Goal: Task Accomplishment & Management: Complete application form

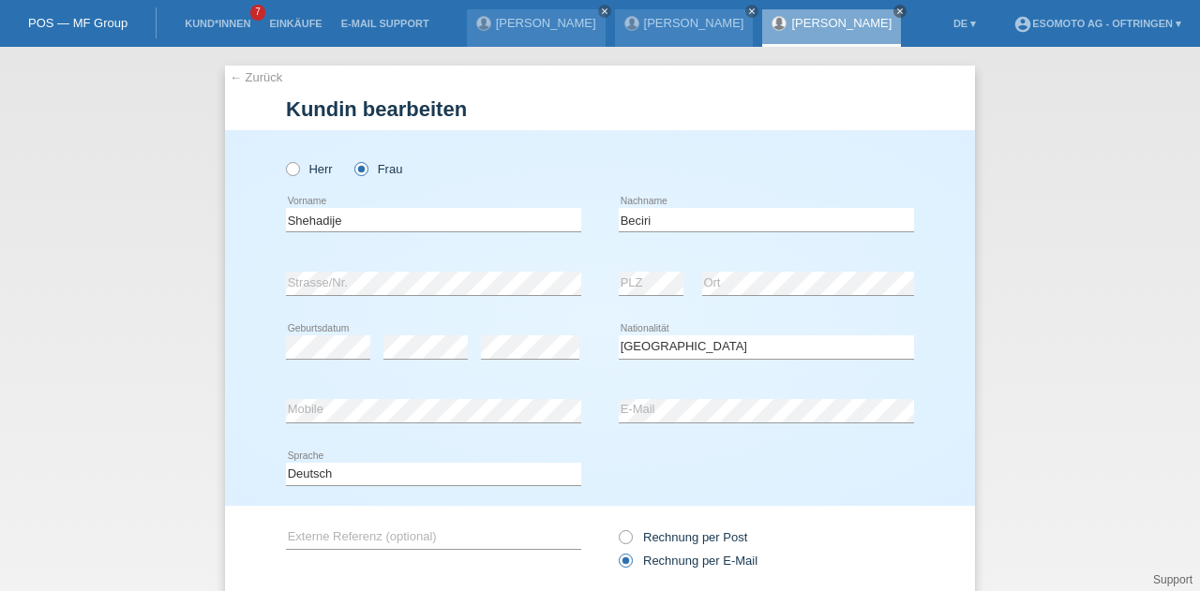
select select "CH"
click at [230, 76] on link "← Zurück" at bounding box center [256, 77] width 52 height 14
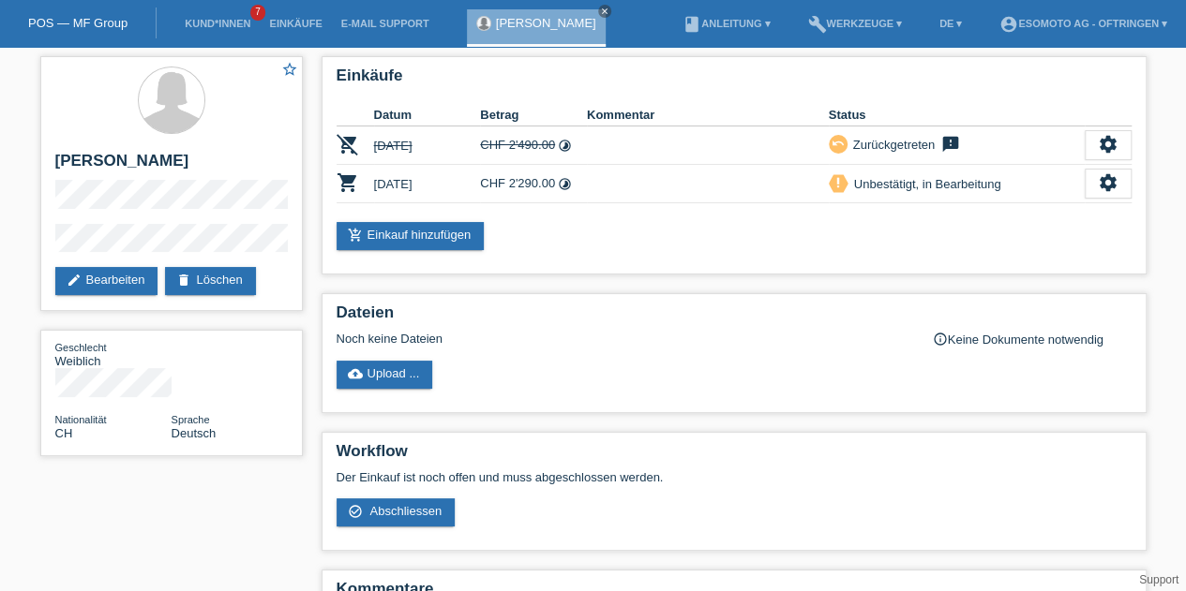
click at [1104, 175] on icon "settings" at bounding box center [1108, 182] width 21 height 21
click at [1106, 178] on icon "settings" at bounding box center [1108, 182] width 21 height 21
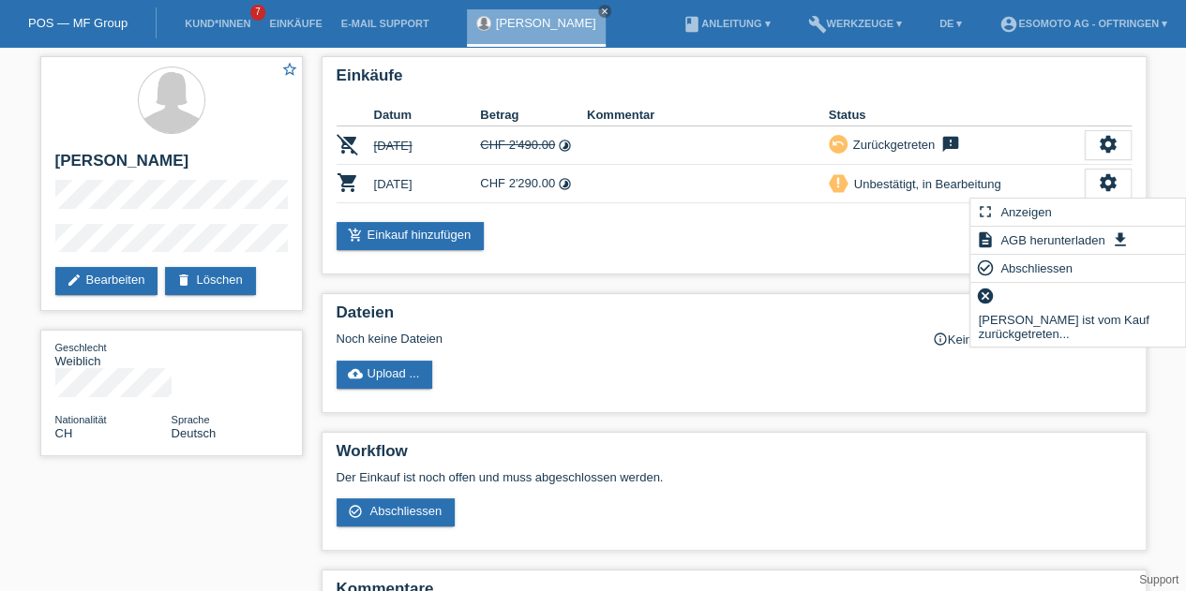
click at [1022, 268] on span "Abschliessen" at bounding box center [1036, 268] width 78 height 22
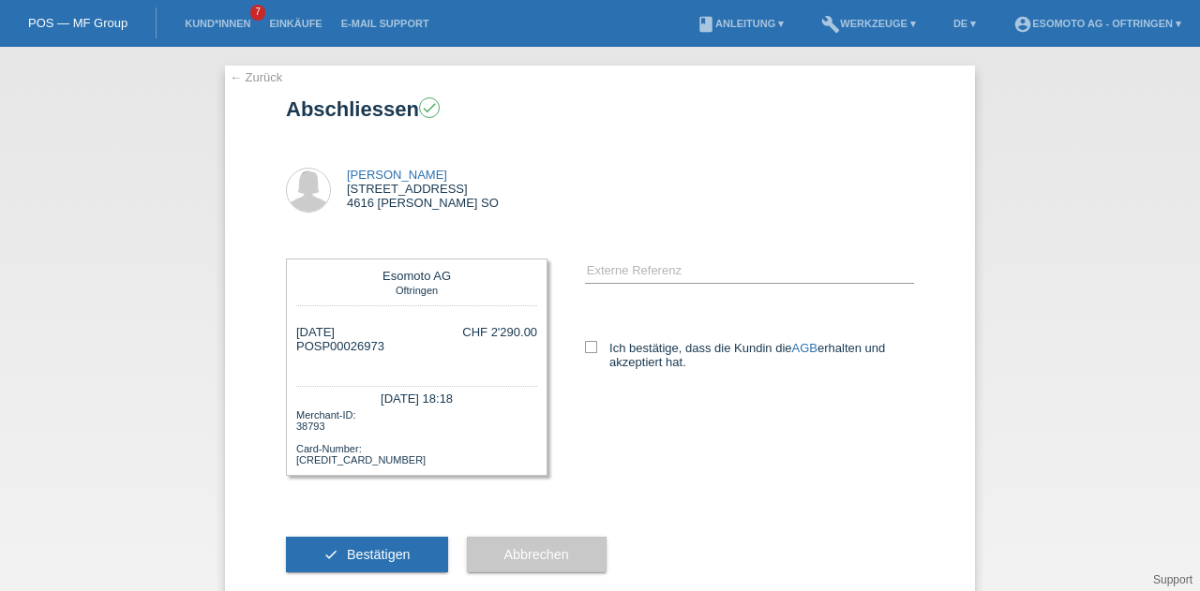
click at [585, 345] on icon at bounding box center [591, 347] width 12 height 12
click at [585, 345] on input "Ich bestätige, dass die Kundin die AGB erhalten und akzeptiert hat." at bounding box center [591, 347] width 12 height 12
checkbox input "true"
click at [337, 551] on button "check Bestätigen" at bounding box center [367, 555] width 162 height 36
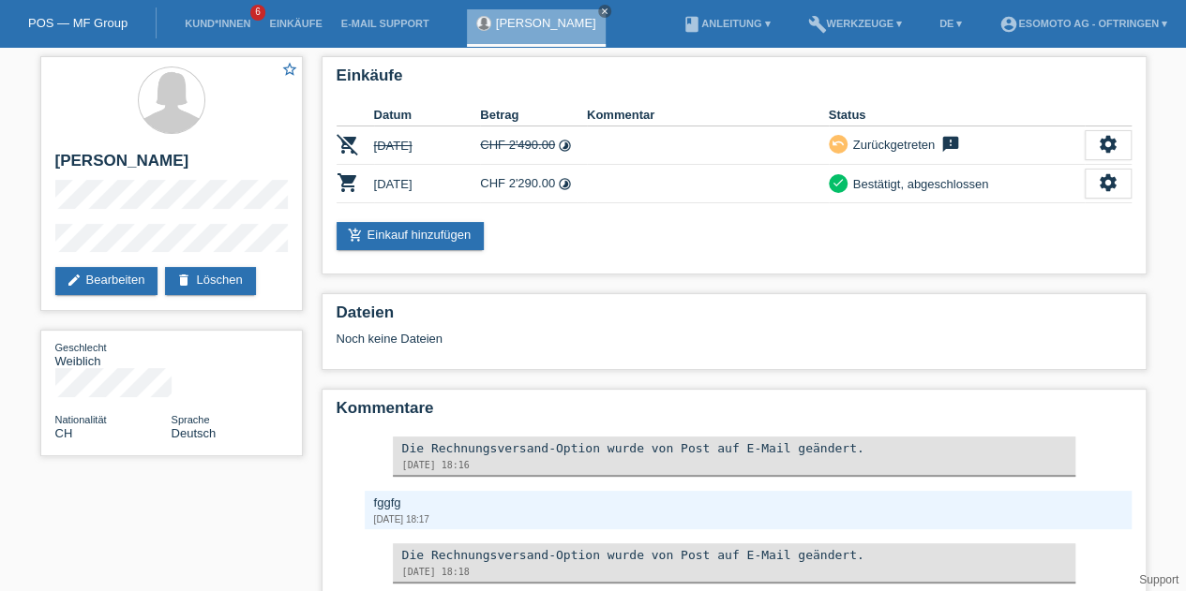
click at [217, 25] on link "Kund*innen" at bounding box center [217, 23] width 84 height 11
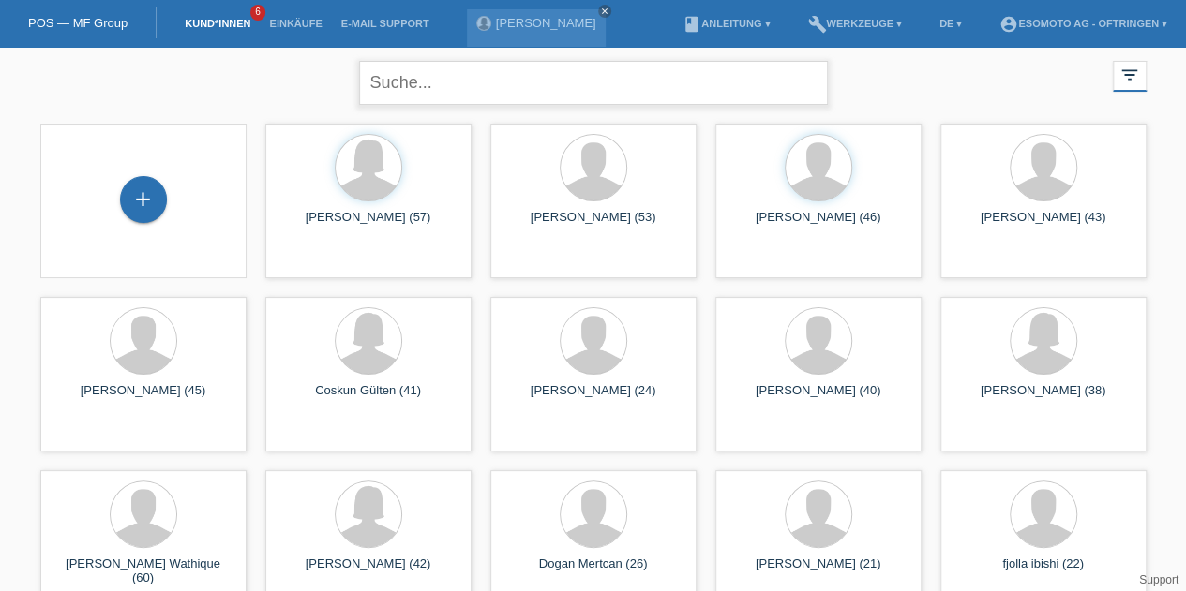
click at [412, 82] on input "text" at bounding box center [593, 83] width 469 height 44
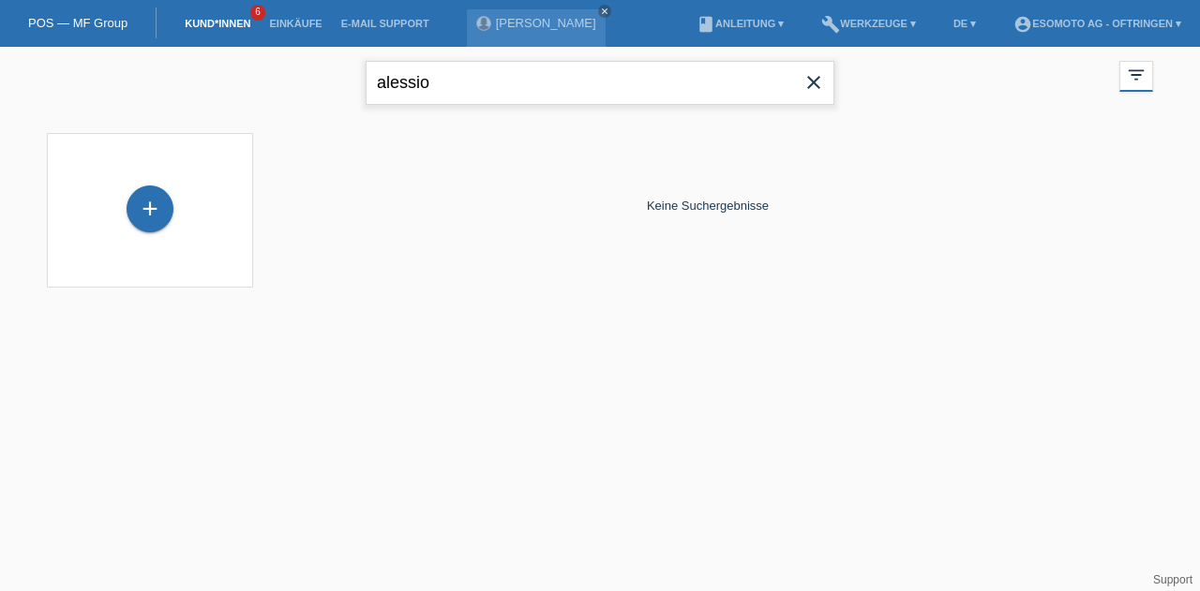
type input "alessio"
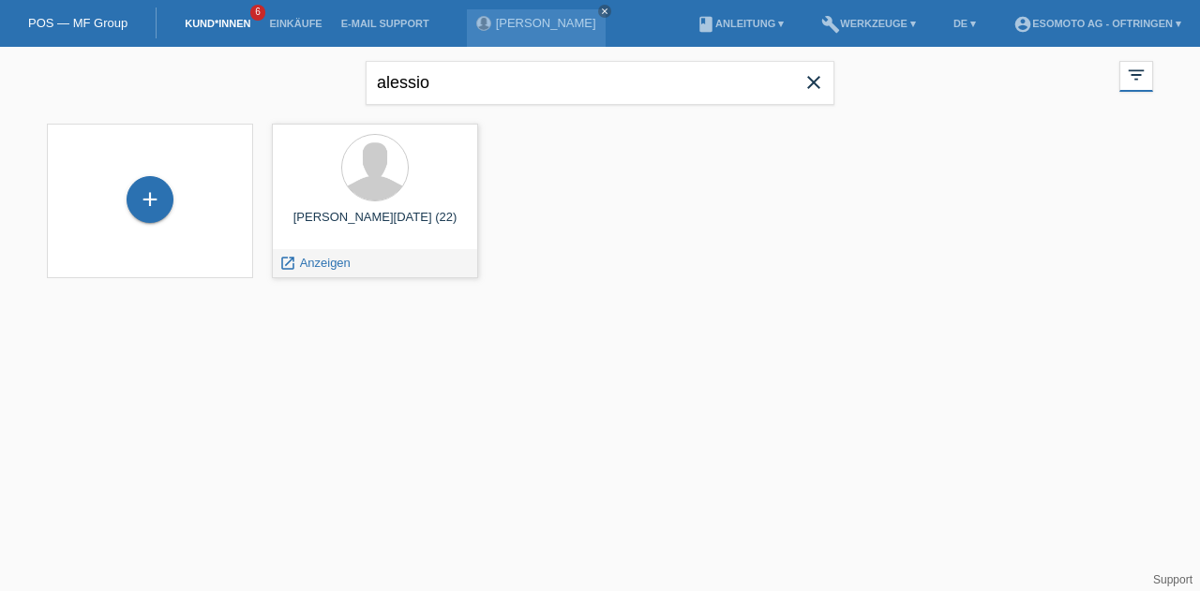
click at [312, 250] on div "launch Anzeigen" at bounding box center [315, 263] width 84 height 28
click at [293, 265] on icon "launch" at bounding box center [287, 263] width 17 height 17
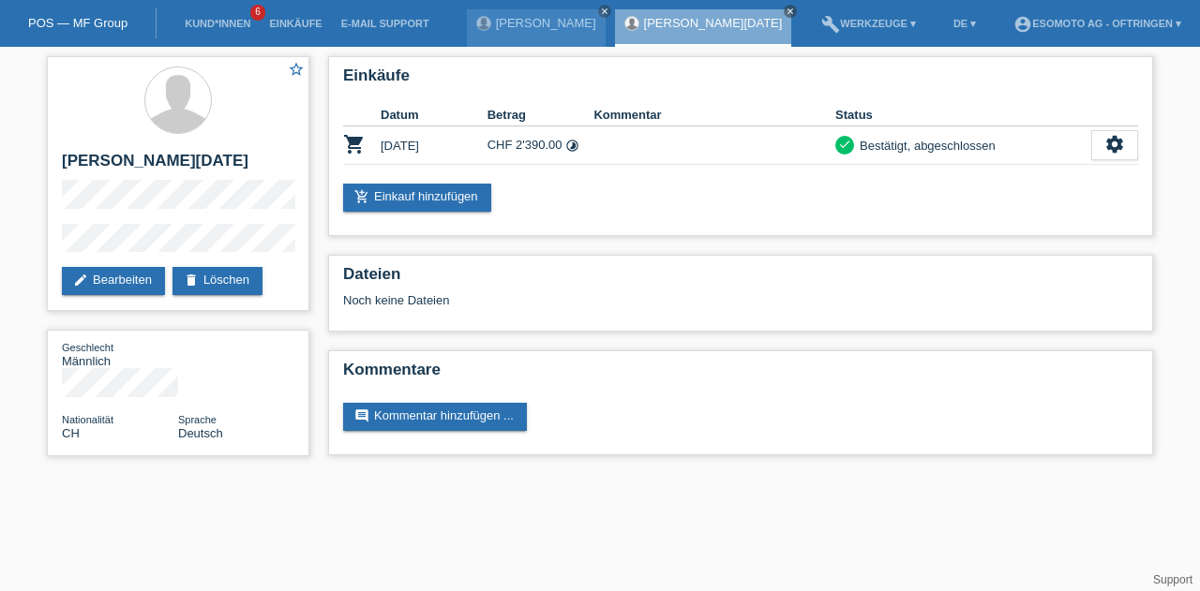
click at [420, 193] on link "add_shopping_cart Einkauf hinzufügen" at bounding box center [417, 198] width 148 height 28
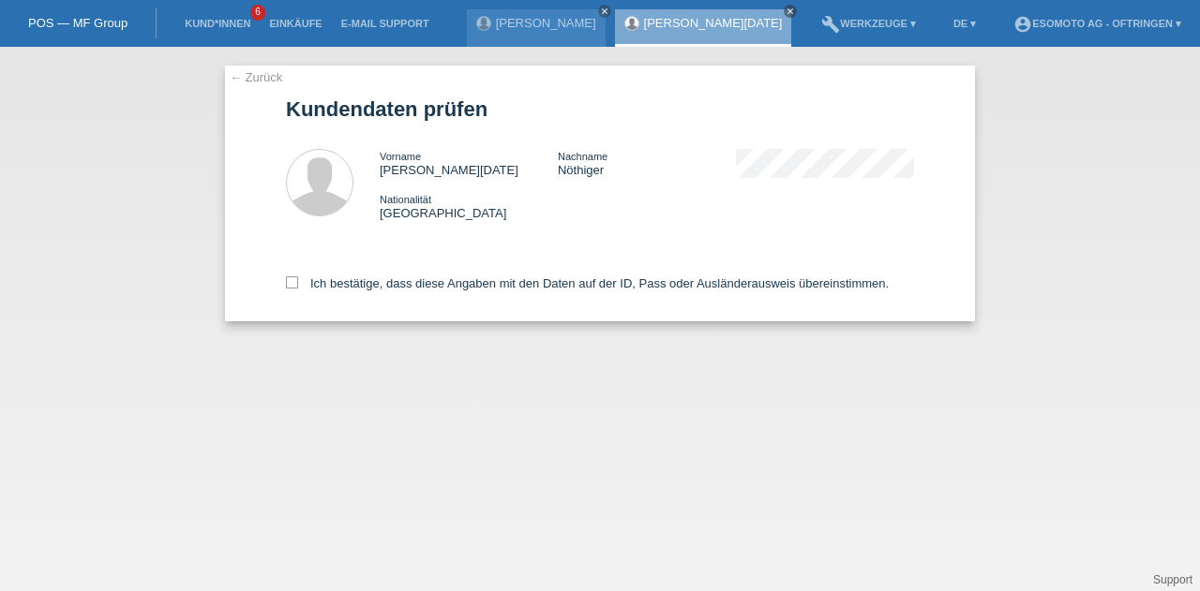
click at [291, 290] on label "Ich bestätige, dass diese Angaben mit den Daten auf der ID, Pass oder Ausländer…" at bounding box center [587, 284] width 603 height 14
click at [291, 289] on input "Ich bestätige, dass diese Angaben mit den Daten auf der ID, Pass oder Ausländer…" at bounding box center [292, 283] width 12 height 12
checkbox input "true"
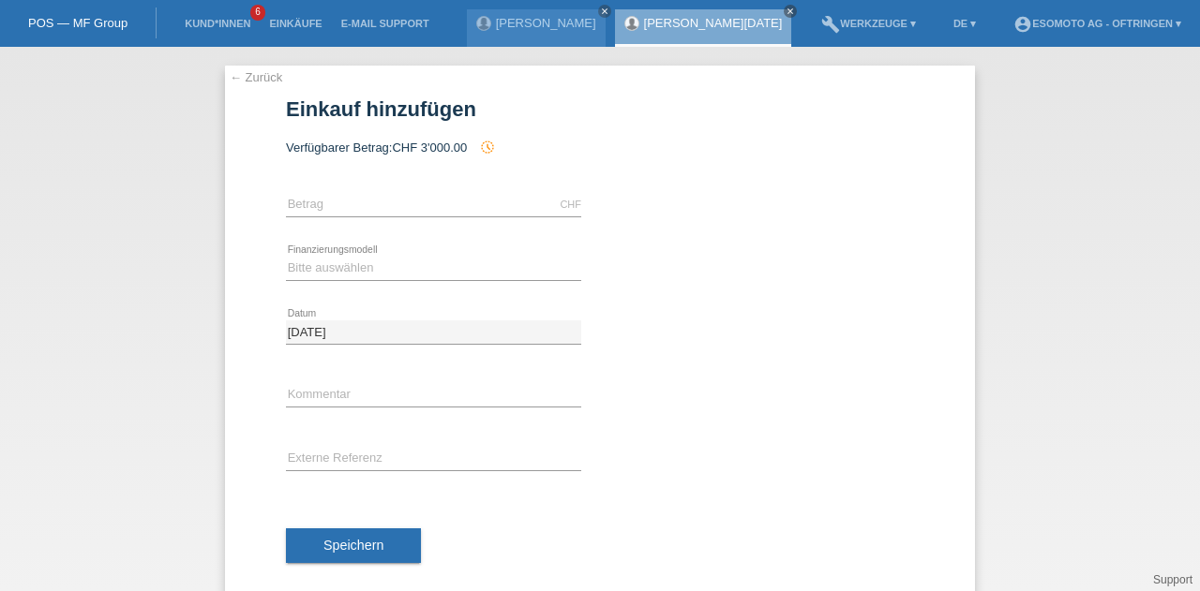
drag, startPoint x: 414, startPoint y: 144, endPoint x: 479, endPoint y: 143, distance: 64.7
click at [479, 143] on div "Verfügbarer Betrag: CHF 3'000.00 history_toggle_off" at bounding box center [600, 147] width 628 height 15
click at [259, 85] on div "← Zurück Einkauf hinzufügen Verfügbarer Betrag: CHF 3'000.00 history_toggle_off" at bounding box center [600, 333] width 750 height 534
click at [258, 79] on link "← Zurück" at bounding box center [256, 77] width 52 height 14
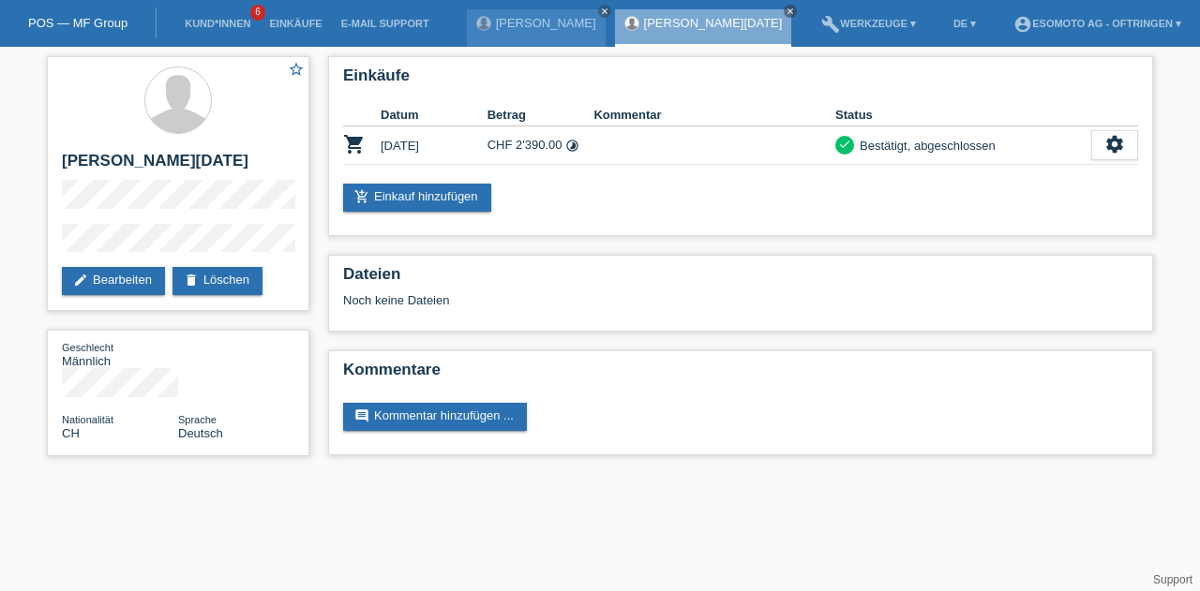
click at [229, 13] on li "Kund*innen 6" at bounding box center [217, 24] width 84 height 48
click at [225, 18] on link "Kund*innen" at bounding box center [217, 23] width 84 height 11
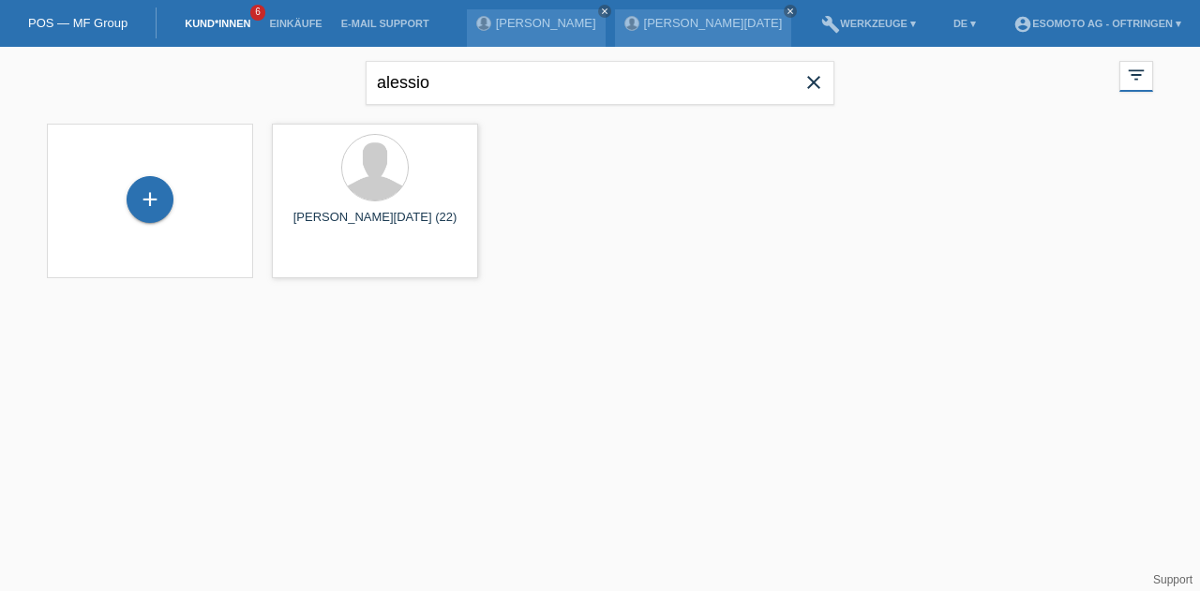
click at [821, 85] on icon "close" at bounding box center [813, 82] width 22 height 22
click at [138, 177] on div "+" at bounding box center [150, 201] width 176 height 50
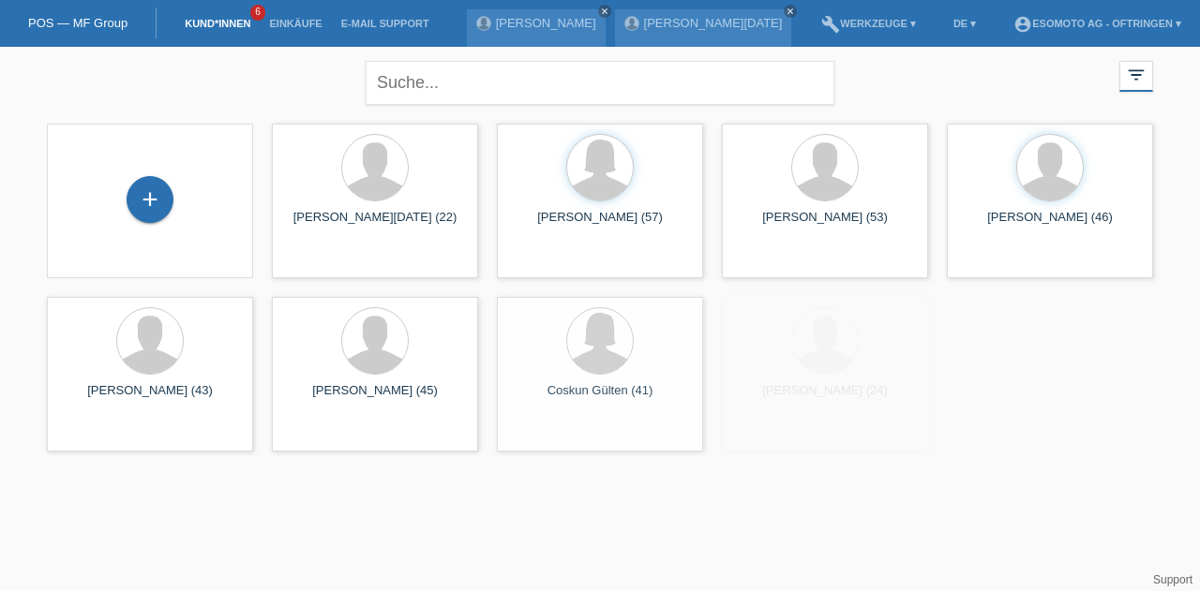
click at [159, 202] on div "+" at bounding box center [150, 199] width 47 height 47
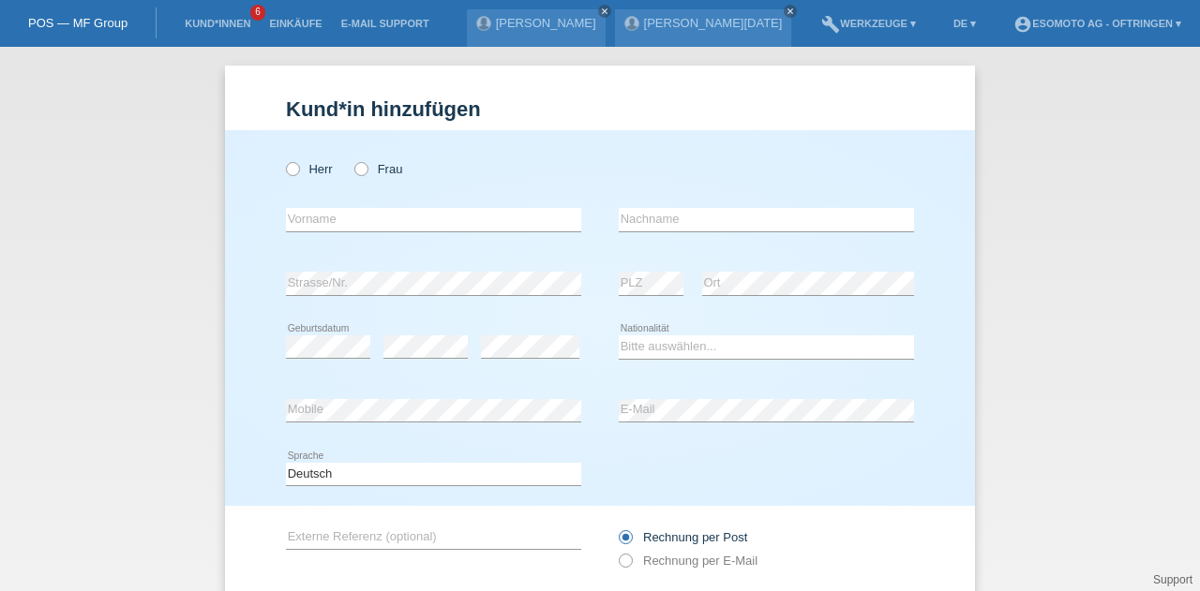
click at [293, 174] on label "Herr" at bounding box center [309, 169] width 47 height 14
click at [293, 174] on input "Herr" at bounding box center [292, 168] width 12 height 12
radio input "true"
click at [286, 224] on input "text" at bounding box center [433, 219] width 295 height 23
type input "[PERSON_NAME]"
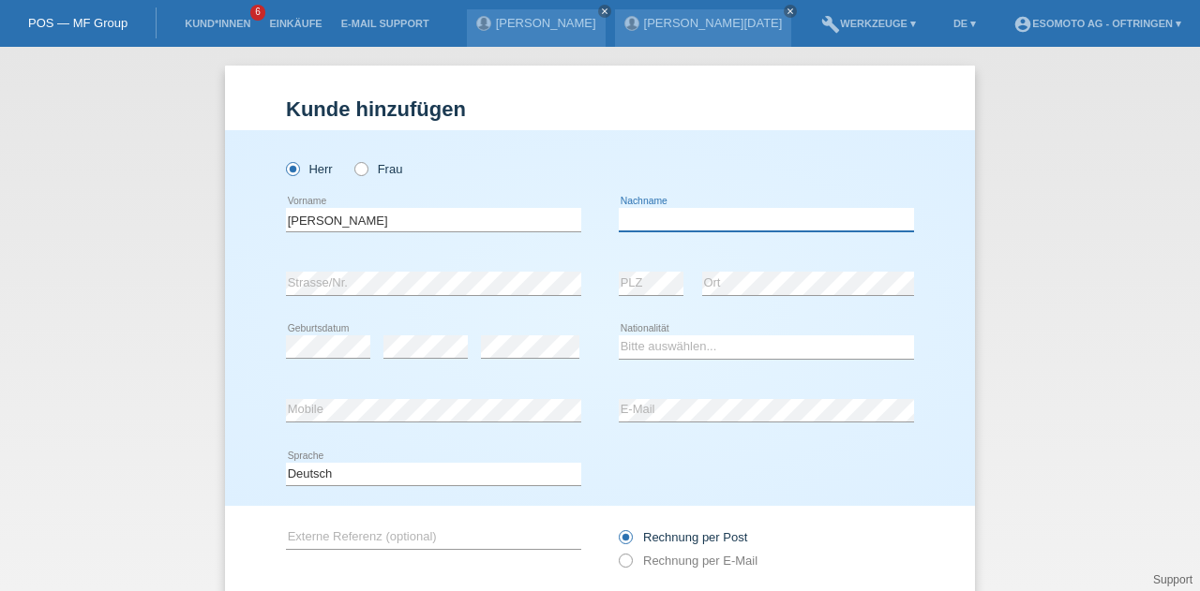
click at [679, 218] on input "text" at bounding box center [766, 219] width 295 height 23
type input "Wälte"
click at [651, 348] on select "Bitte auswählen... Schweiz Deutschland Liechtenstein Österreich ------------ Af…" at bounding box center [766, 347] width 295 height 22
select select "CH"
click at [619, 336] on select "Bitte auswählen... Schweiz Deutschland Liechtenstein Österreich ------------ Af…" at bounding box center [766, 347] width 295 height 22
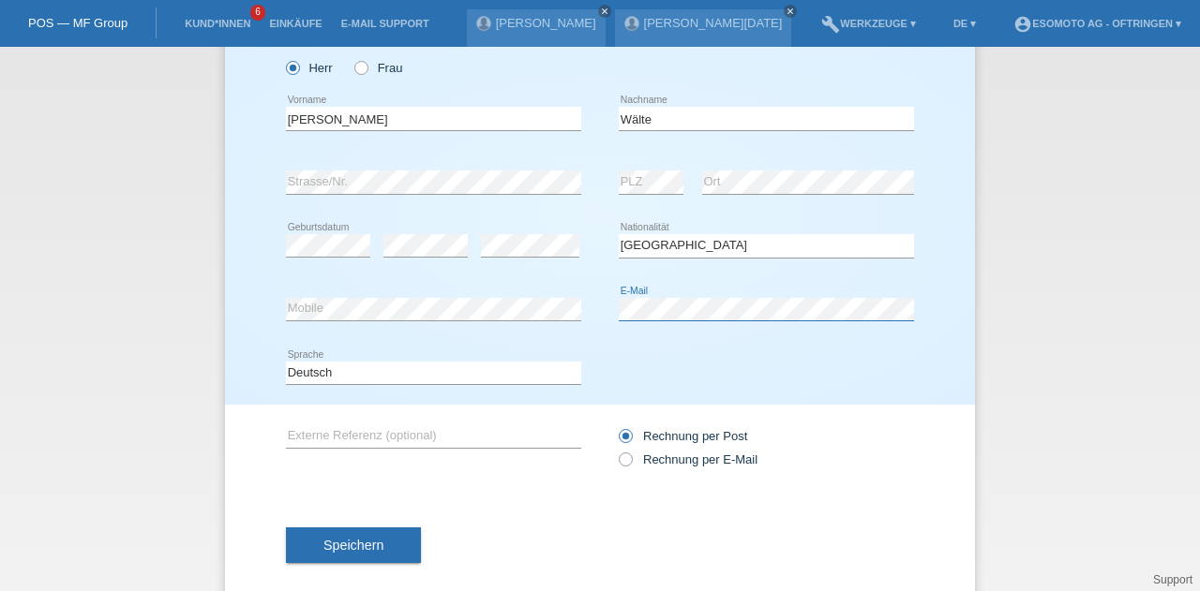
scroll to position [102, 0]
click at [662, 458] on label "Rechnung per E-Mail" at bounding box center [688, 459] width 139 height 14
click at [631, 458] on input "Rechnung per E-Mail" at bounding box center [625, 463] width 12 height 23
radio input "true"
click at [343, 539] on span "Speichern" at bounding box center [353, 544] width 60 height 15
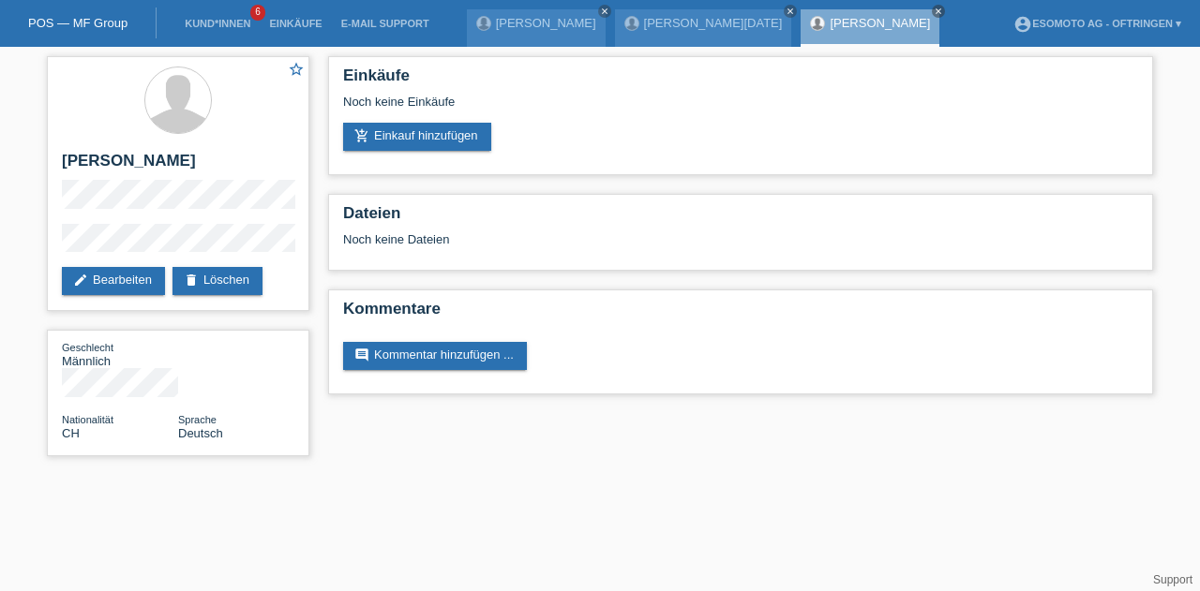
click at [426, 135] on link "add_shopping_cart Einkauf hinzufügen" at bounding box center [417, 137] width 148 height 28
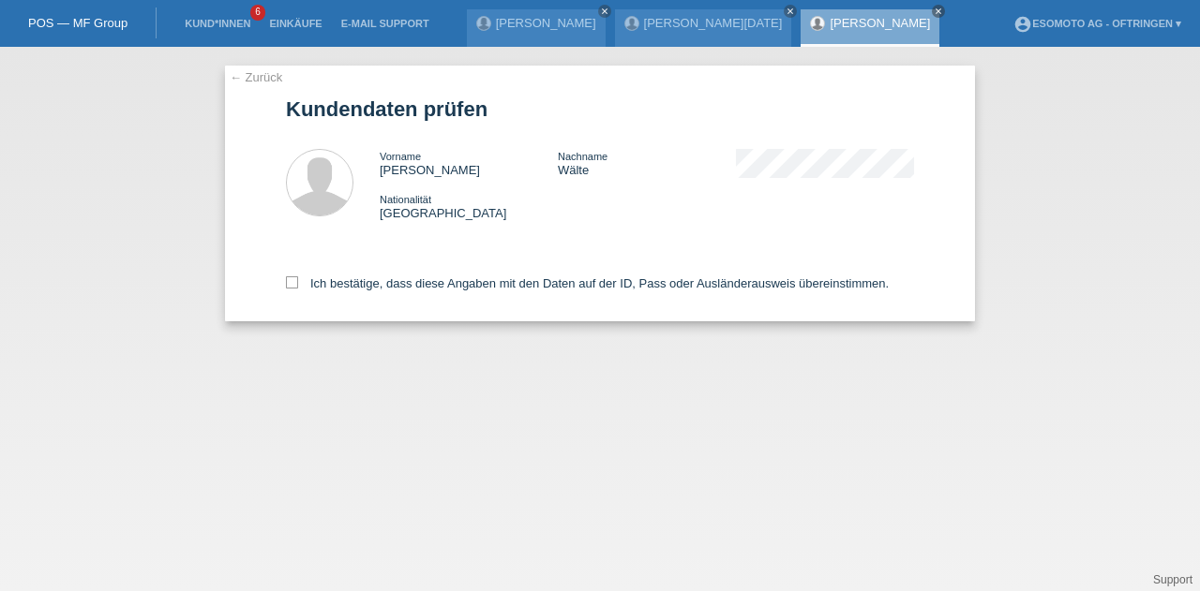
click at [292, 288] on icon at bounding box center [292, 283] width 12 height 12
click at [292, 288] on input "Ich bestätige, dass diese Angaben mit den Daten auf der ID, Pass oder Ausländer…" at bounding box center [292, 283] width 12 height 12
checkbox input "true"
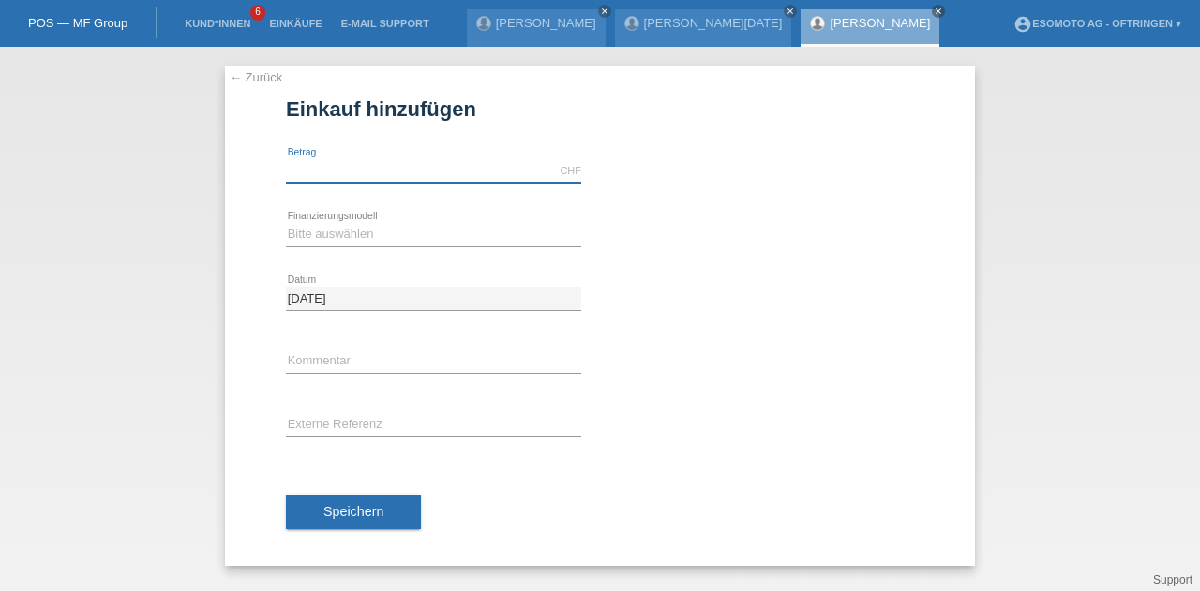
click at [388, 180] on input "text" at bounding box center [433, 170] width 295 height 23
type input "2690.00"
click at [342, 235] on select "Bitte auswählen Fixe Raten Kauf auf Rechnung mit Teilzahlungsoption" at bounding box center [433, 234] width 295 height 22
select select "69"
click at [286, 223] on select "Bitte auswählen Fixe Raten Kauf auf Rechnung mit Teilzahlungsoption" at bounding box center [433, 234] width 295 height 22
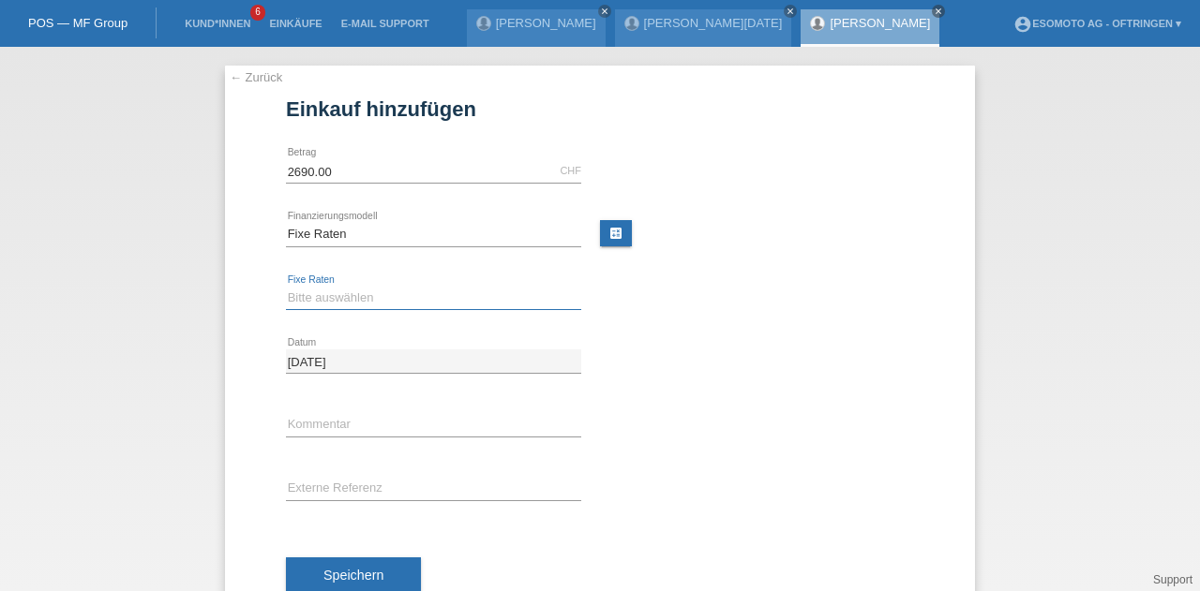
click at [330, 297] on select "Bitte auswählen 12 Raten 24 Raten 36 Raten 48 Raten" at bounding box center [433, 298] width 295 height 22
select select "139"
click at [286, 287] on select "Bitte auswählen 12 Raten 24 Raten 36 Raten 48 Raten" at bounding box center [433, 298] width 295 height 22
click at [345, 561] on button "Speichern" at bounding box center [353, 576] width 135 height 36
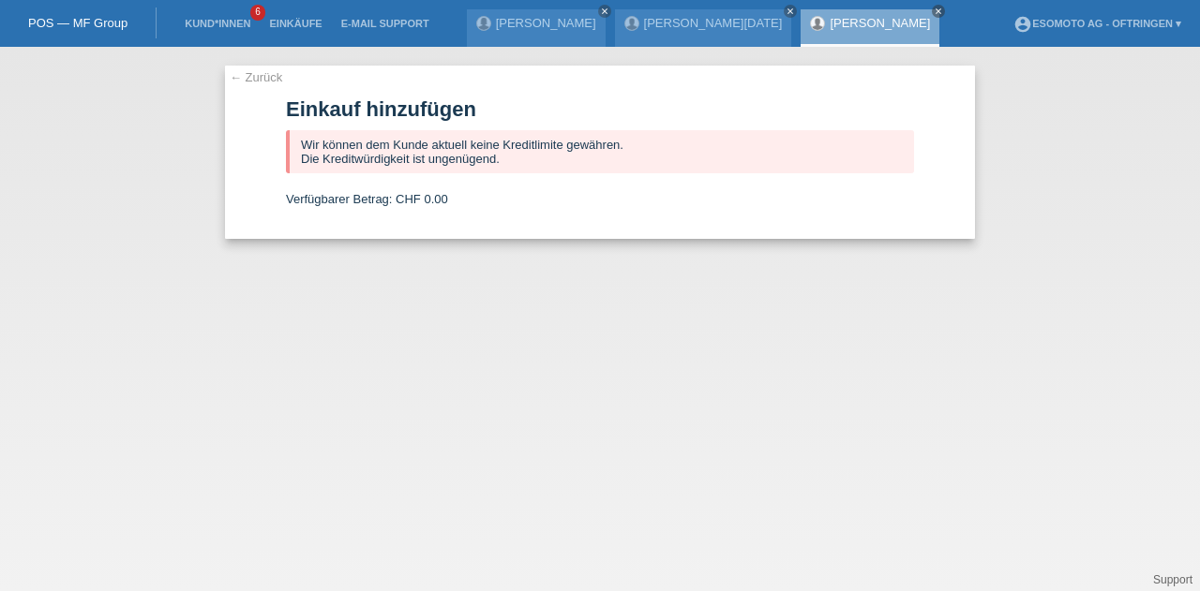
click at [240, 78] on link "← Zurück" at bounding box center [256, 77] width 52 height 14
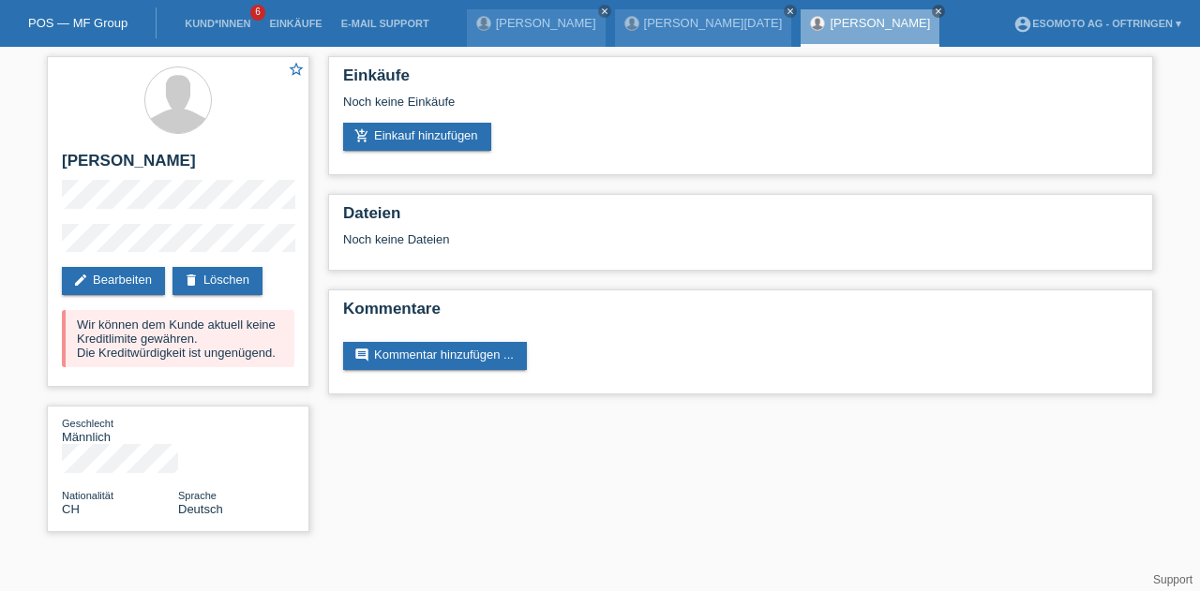
click at [234, 39] on li "Kund*innen 6" at bounding box center [217, 24] width 84 height 48
click at [234, 31] on li "Kund*innen 6" at bounding box center [217, 24] width 84 height 48
click at [232, 23] on link "Kund*innen" at bounding box center [217, 23] width 84 height 11
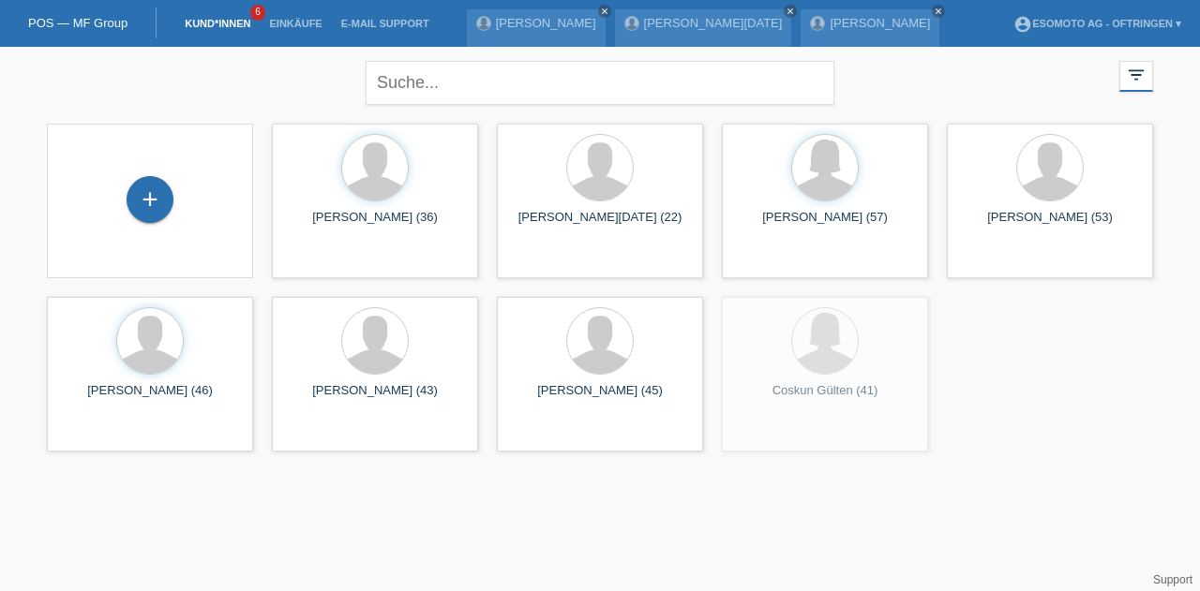
click at [152, 214] on div "+" at bounding box center [150, 199] width 47 height 47
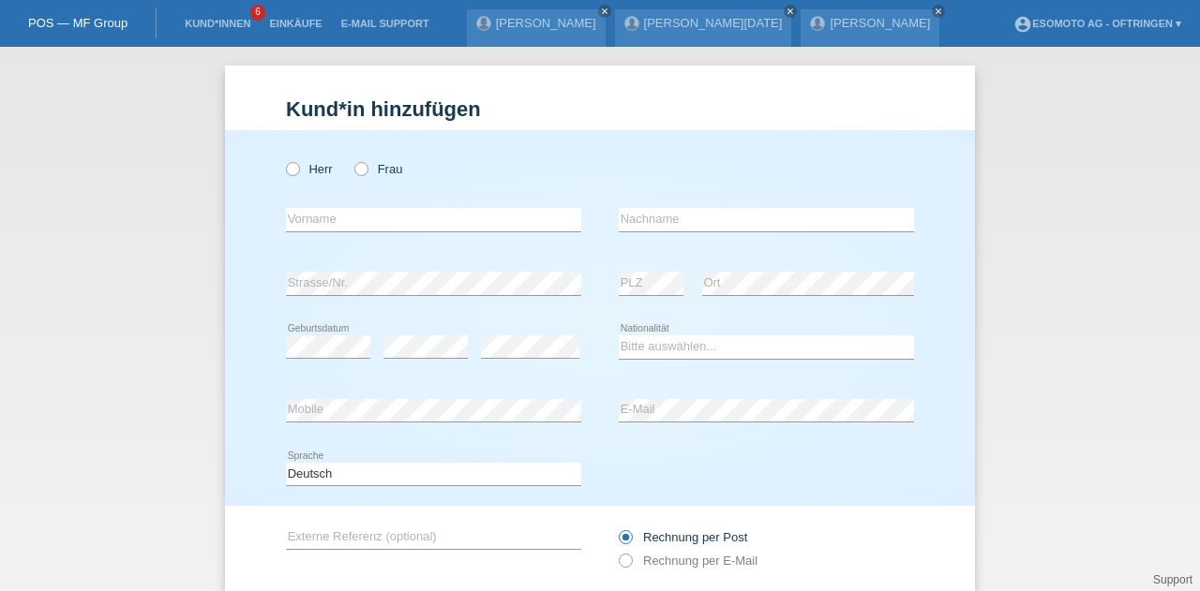
click at [352, 159] on icon at bounding box center [352, 159] width 0 height 0
click at [354, 167] on input "Frau" at bounding box center [360, 168] width 12 height 12
radio input "true"
click at [344, 215] on input "text" at bounding box center [433, 219] width 295 height 23
type input "[PERSON_NAME]"
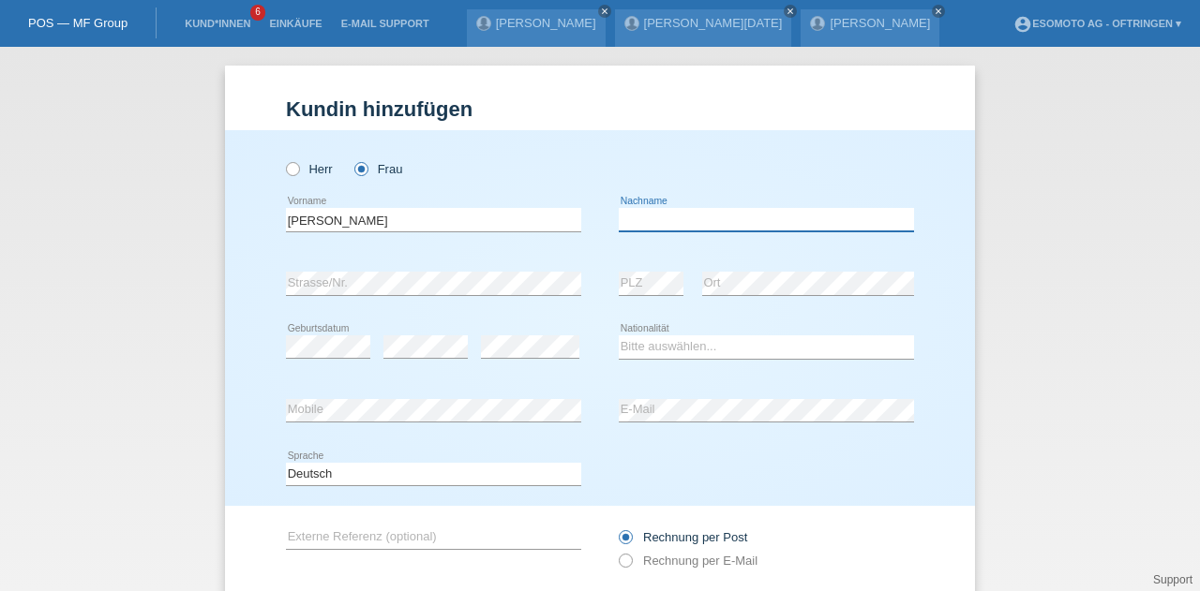
click at [646, 222] on input "text" at bounding box center [766, 219] width 295 height 23
type input "Wälte"
click at [690, 314] on div "error PLZ error Ort" at bounding box center [766, 284] width 295 height 64
click at [630, 352] on select "Bitte auswählen... Schweiz Deutschland Liechtenstein Österreich ------------ Af…" at bounding box center [766, 347] width 295 height 22
select select "CH"
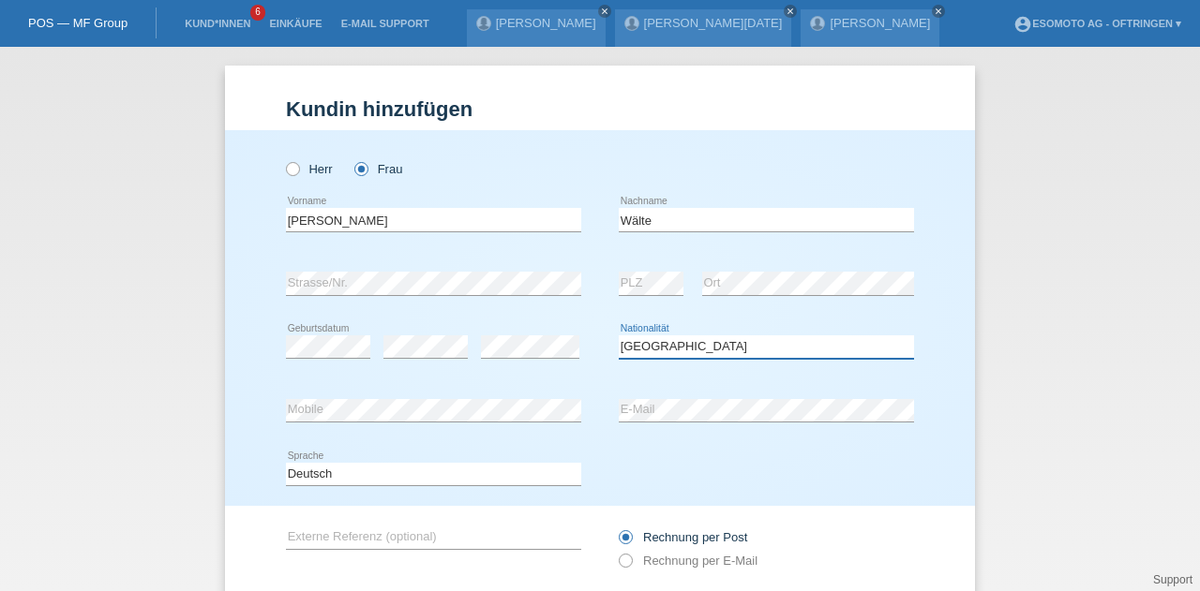
click at [619, 336] on select "Bitte auswählen... Schweiz Deutschland Liechtenstein Österreich ------------ Af…" at bounding box center [766, 347] width 295 height 22
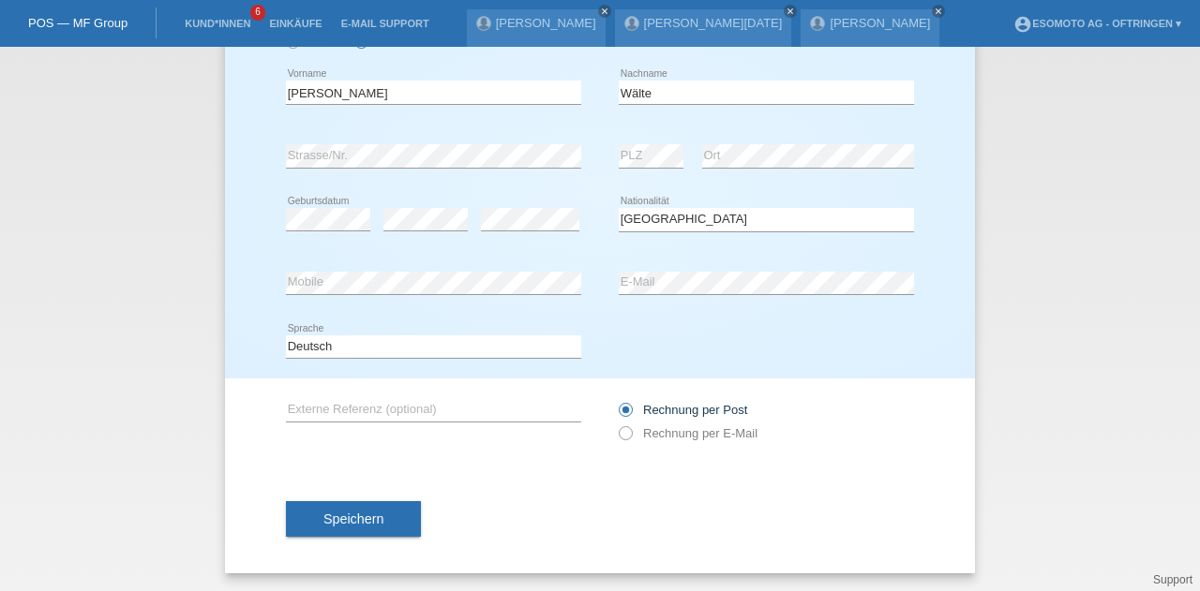
click at [382, 524] on button "Speichern" at bounding box center [353, 519] width 135 height 36
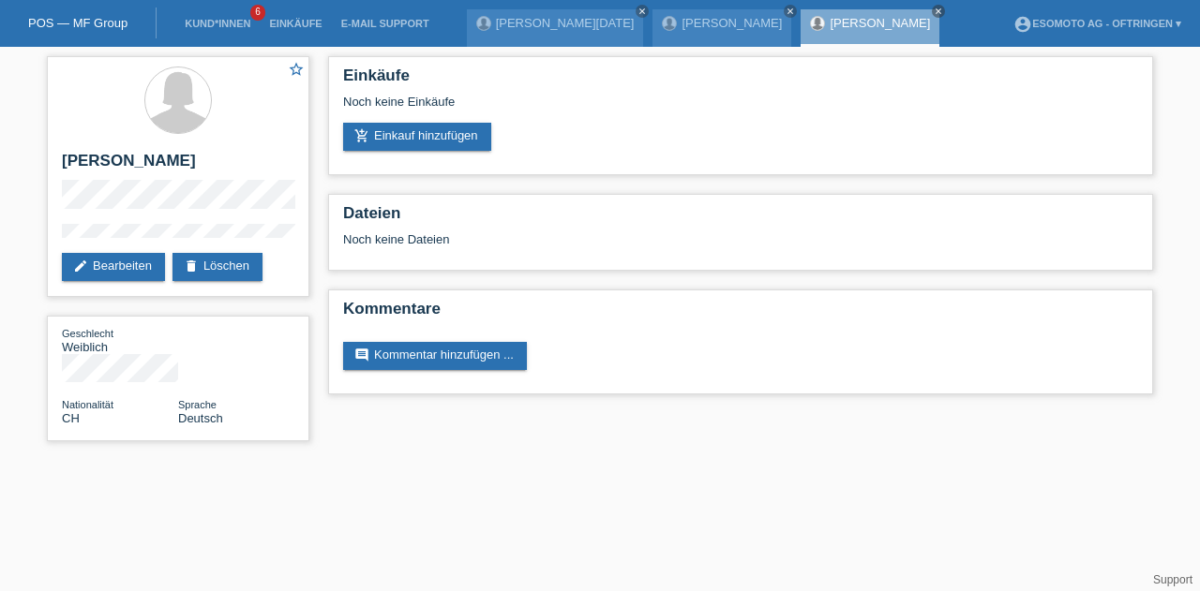
click at [416, 158] on div "Einkäufe Noch keine Einkäufe add_shopping_cart Einkauf hinzufügen" at bounding box center [740, 115] width 825 height 119
click at [426, 139] on link "add_shopping_cart Einkauf hinzufügen" at bounding box center [417, 137] width 148 height 28
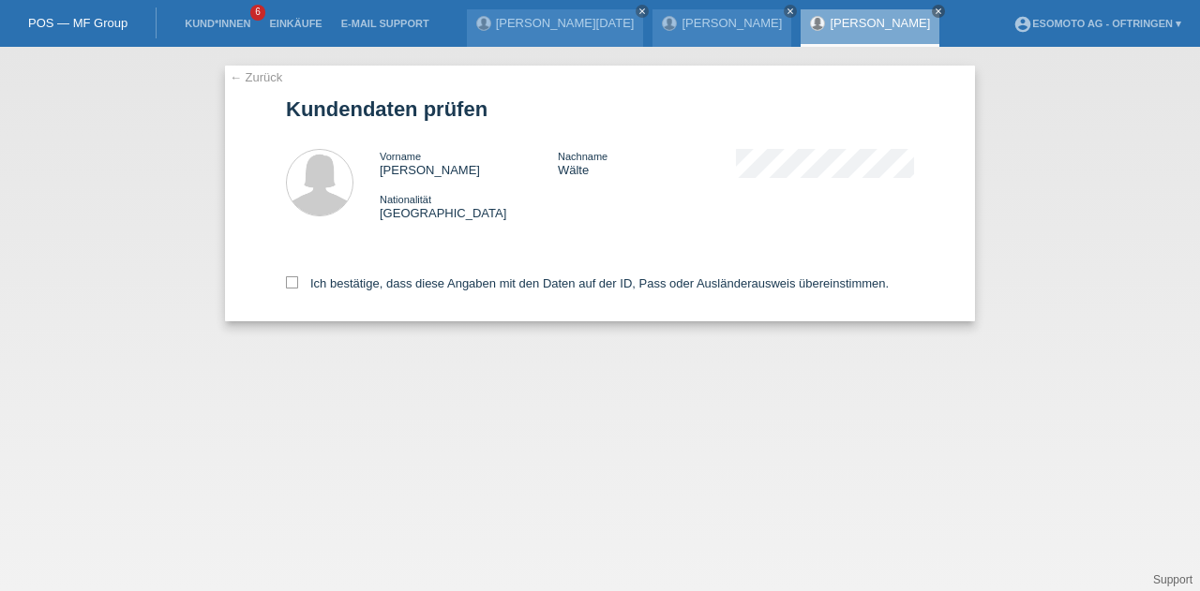
click at [284, 287] on div "← Zurück Kundendaten prüfen Vorname Beatrice Nachname Wälte Nationalität Schweiz" at bounding box center [600, 194] width 750 height 256
click at [294, 286] on icon at bounding box center [292, 283] width 12 height 12
click at [294, 286] on input "Ich bestätige, dass diese Angaben mit den Daten auf der ID, Pass oder Ausländer…" at bounding box center [292, 283] width 12 height 12
checkbox input "true"
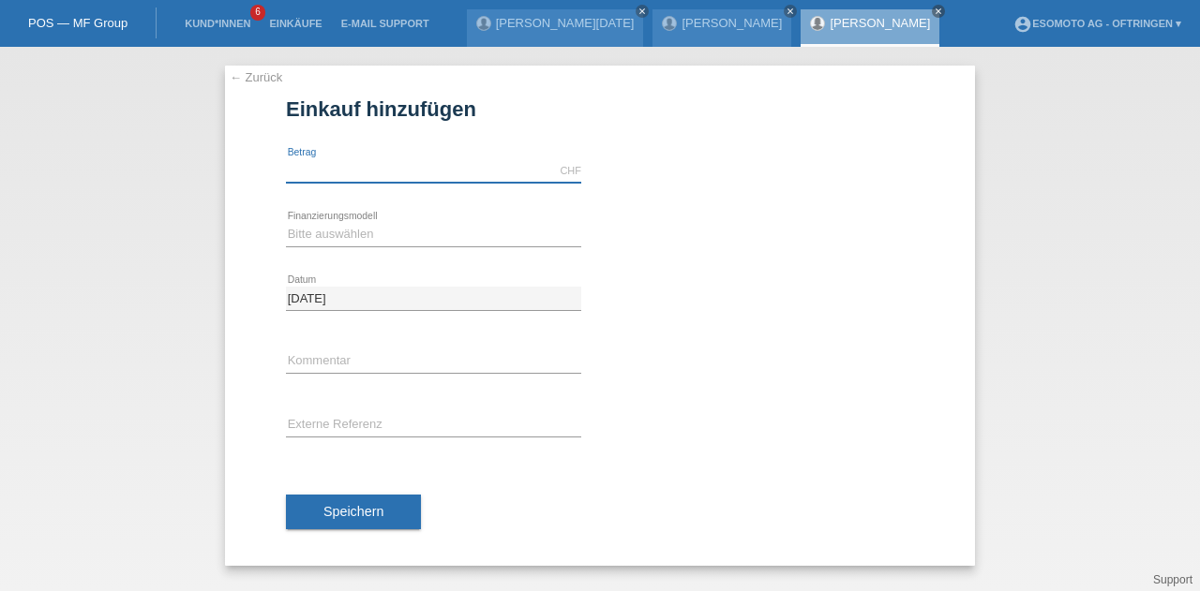
click at [344, 171] on input "text" at bounding box center [433, 170] width 295 height 23
type input "2790.00"
click at [331, 223] on select "Bitte auswählen Fixe Raten Kauf auf Rechnung mit Teilzahlungsoption" at bounding box center [433, 234] width 295 height 22
select select "69"
click at [286, 223] on select "Bitte auswählen Fixe Raten Kauf auf Rechnung mit Teilzahlungsoption" at bounding box center [433, 234] width 295 height 22
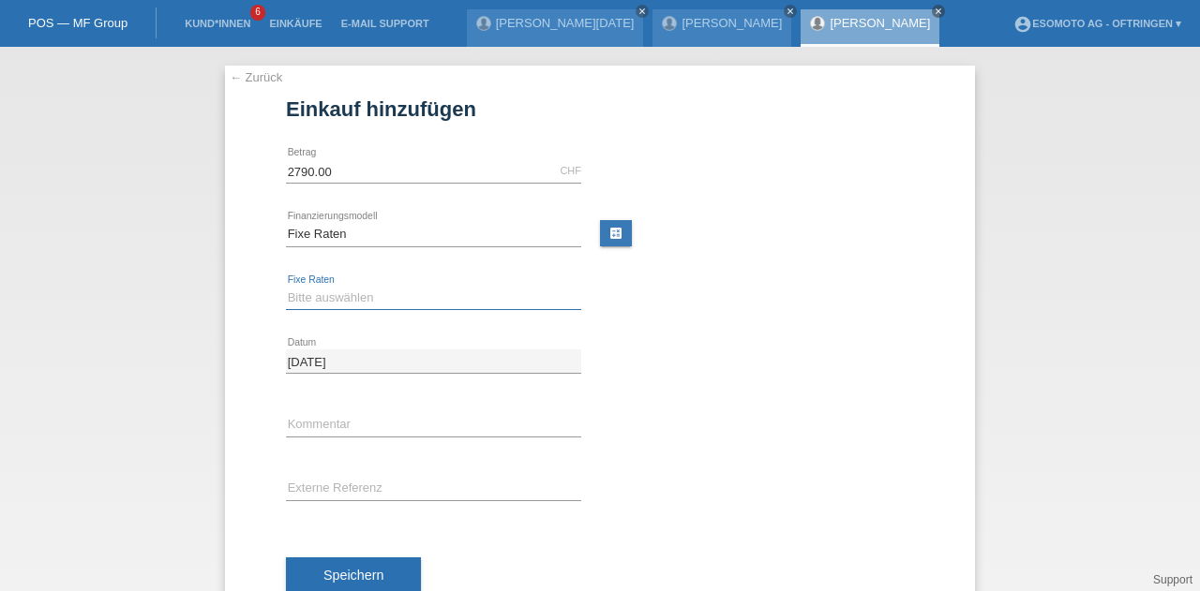
click at [315, 287] on select "Bitte auswählen 12 Raten 24 Raten 36 Raten 48 Raten" at bounding box center [433, 298] width 295 height 22
select select "139"
click at [286, 287] on select "Bitte auswählen 12 Raten 24 Raten 36 Raten 48 Raten" at bounding box center [433, 298] width 295 height 22
click at [354, 563] on button "Speichern" at bounding box center [353, 576] width 135 height 36
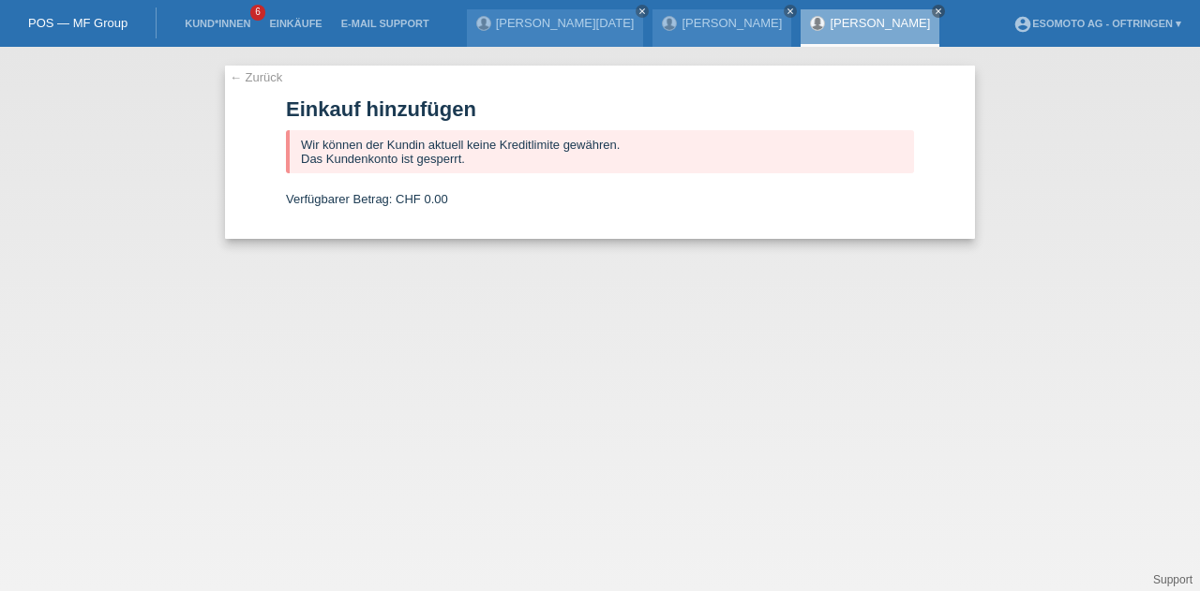
click at [232, 76] on link "← Zurück" at bounding box center [256, 77] width 52 height 14
